Goal: Find specific page/section: Find specific page/section

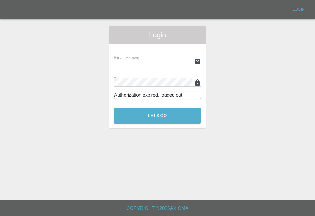
click at [175, 64] on input "text" at bounding box center [152, 61] width 77 height 8
type input "[EMAIL_ADDRESS][DOMAIN_NAME]"
click at [157, 115] on button "Let's Go" at bounding box center [157, 116] width 87 height 16
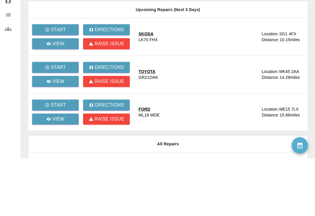
scroll to position [56, 0]
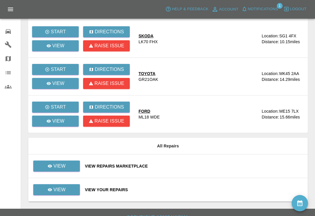
click at [199, 164] on div "View Repairs Marketplace" at bounding box center [194, 166] width 218 height 6
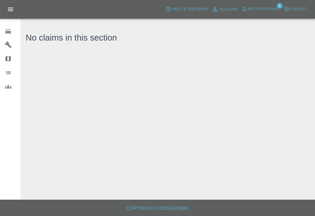
click at [248, 10] on span "Notifications" at bounding box center [263, 9] width 30 height 7
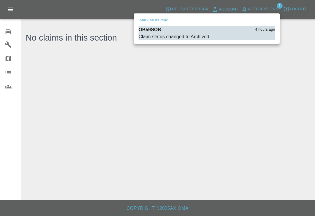
click at [264, 38] on button "Mark as read" at bounding box center [262, 37] width 26 height 7
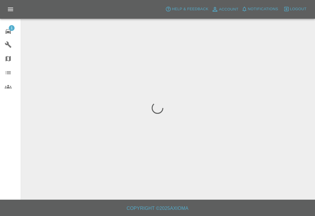
scroll to position [9, 0]
